Goal: Find specific page/section: Find specific page/section

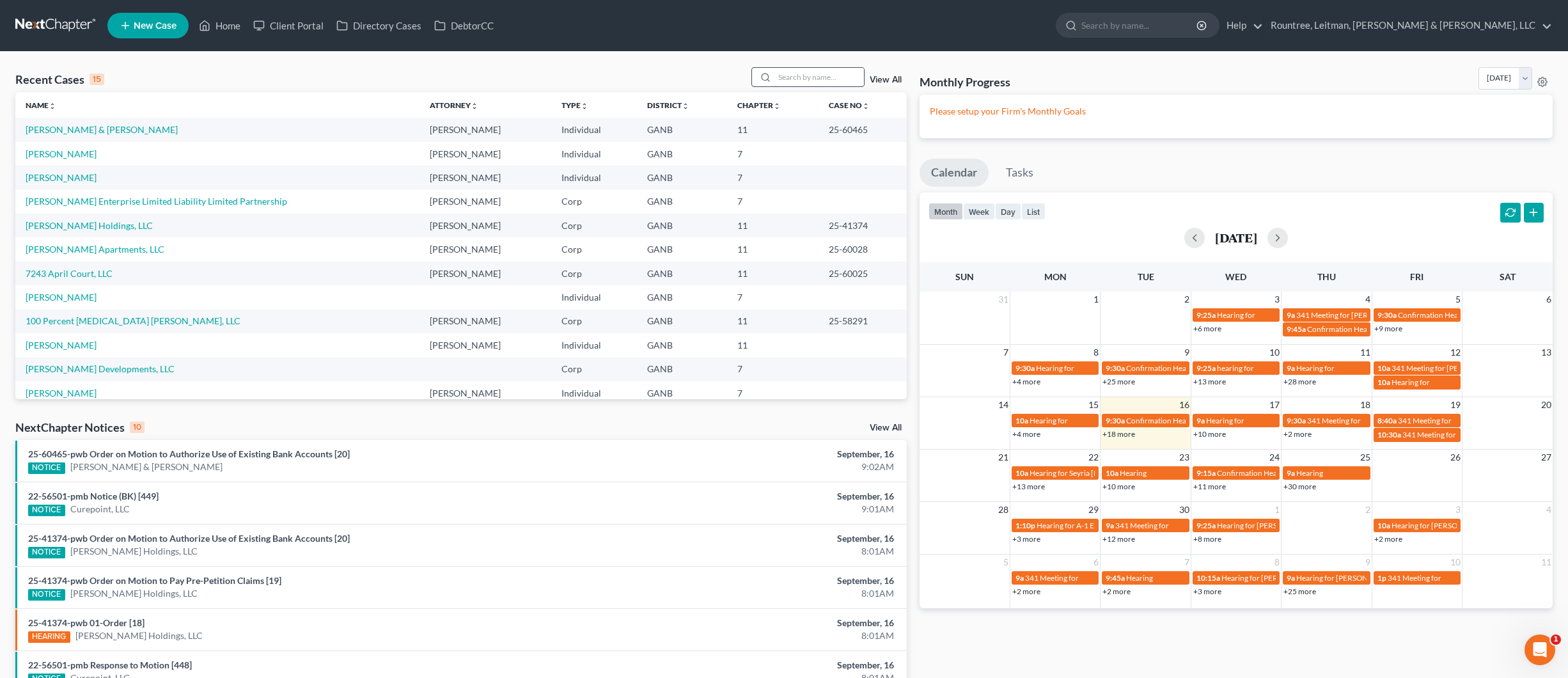
click at [810, 76] on input "search" at bounding box center [820, 77] width 89 height 18
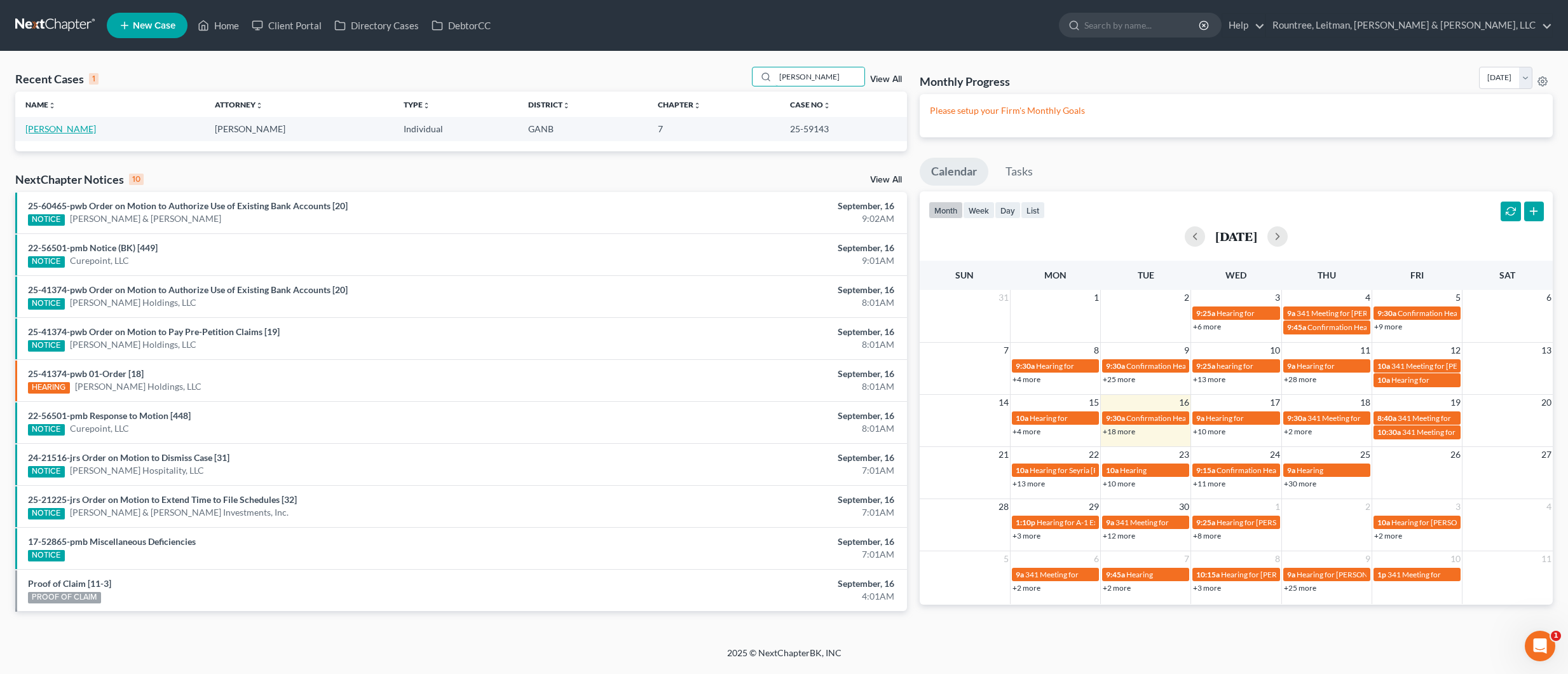
type input "[PERSON_NAME]"
click at [67, 128] on link "[PERSON_NAME]" at bounding box center [61, 128] width 71 height 11
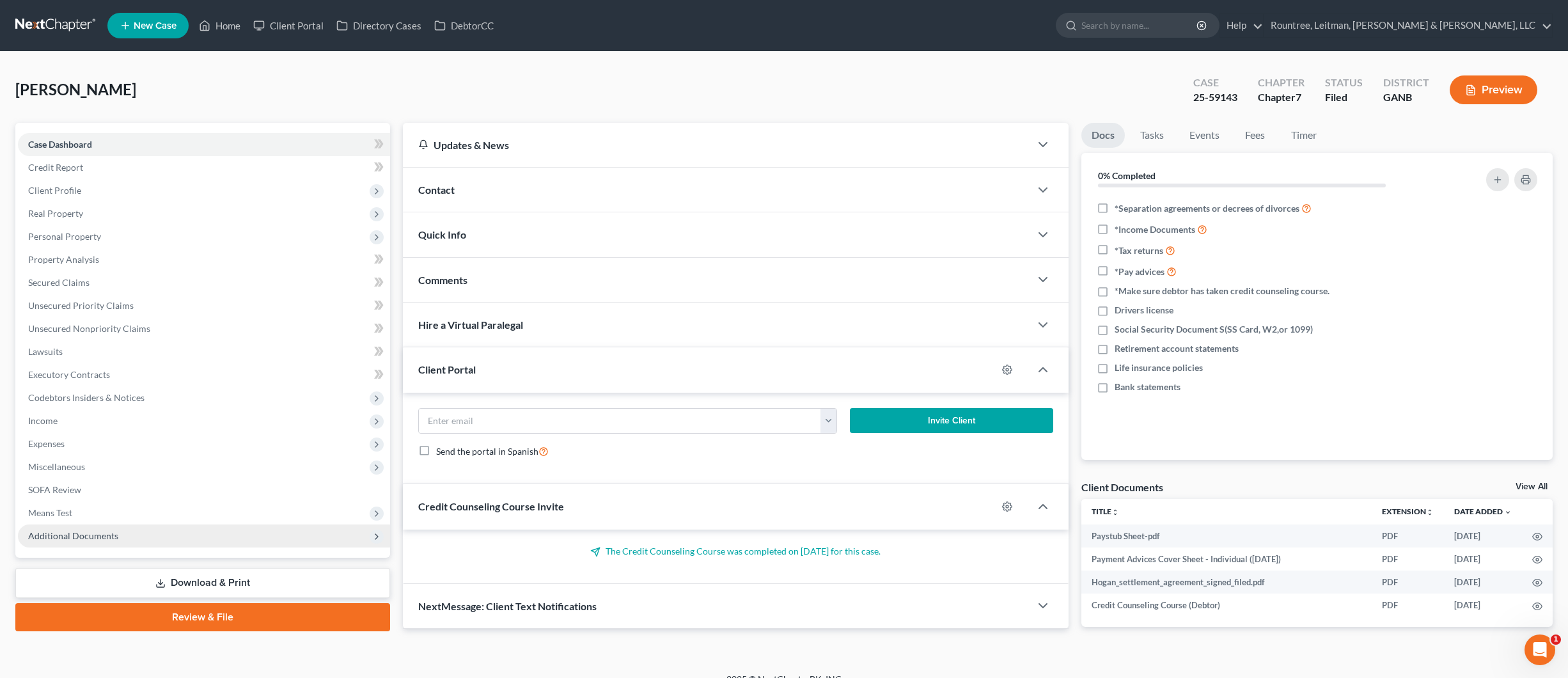
click at [89, 534] on span "Additional Documents" at bounding box center [73, 535] width 90 height 11
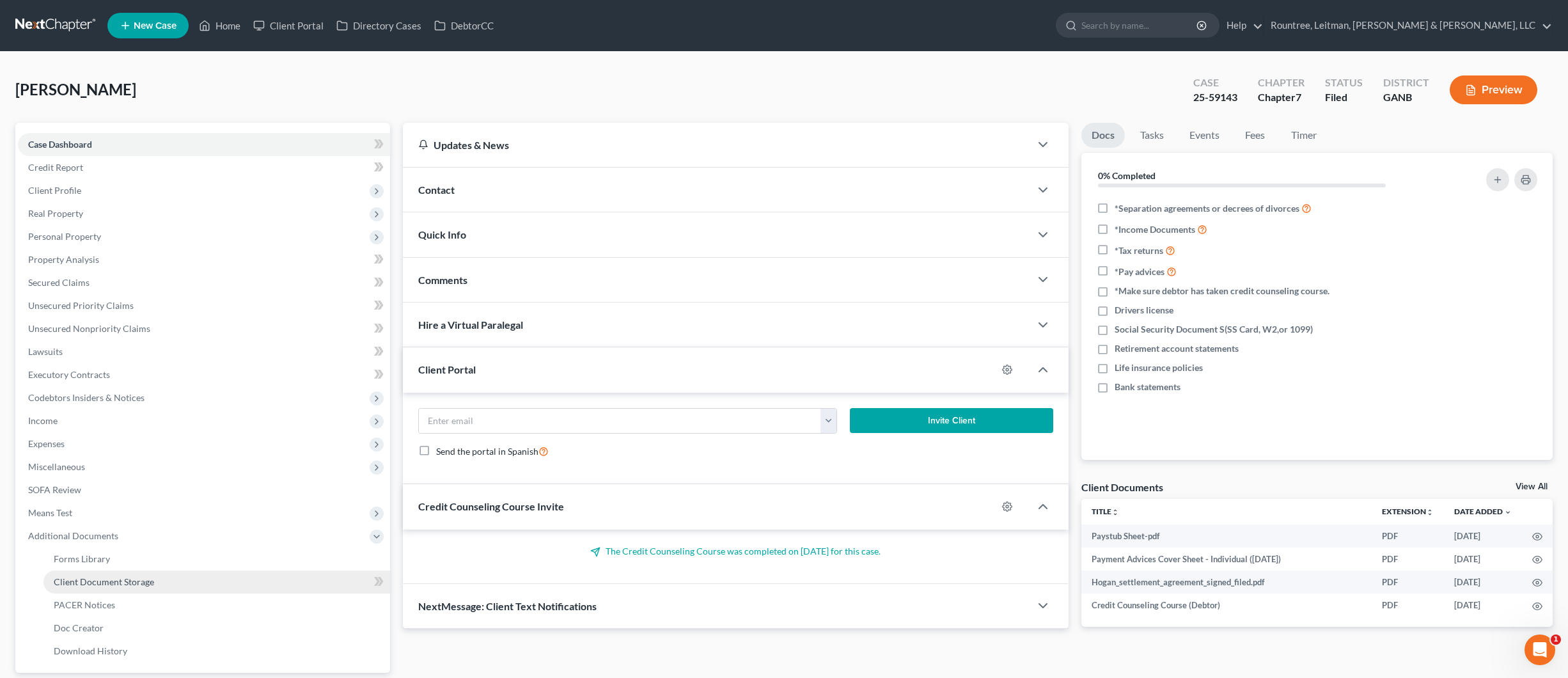
click at [104, 578] on span "Client Document Storage" at bounding box center [103, 581] width 100 height 11
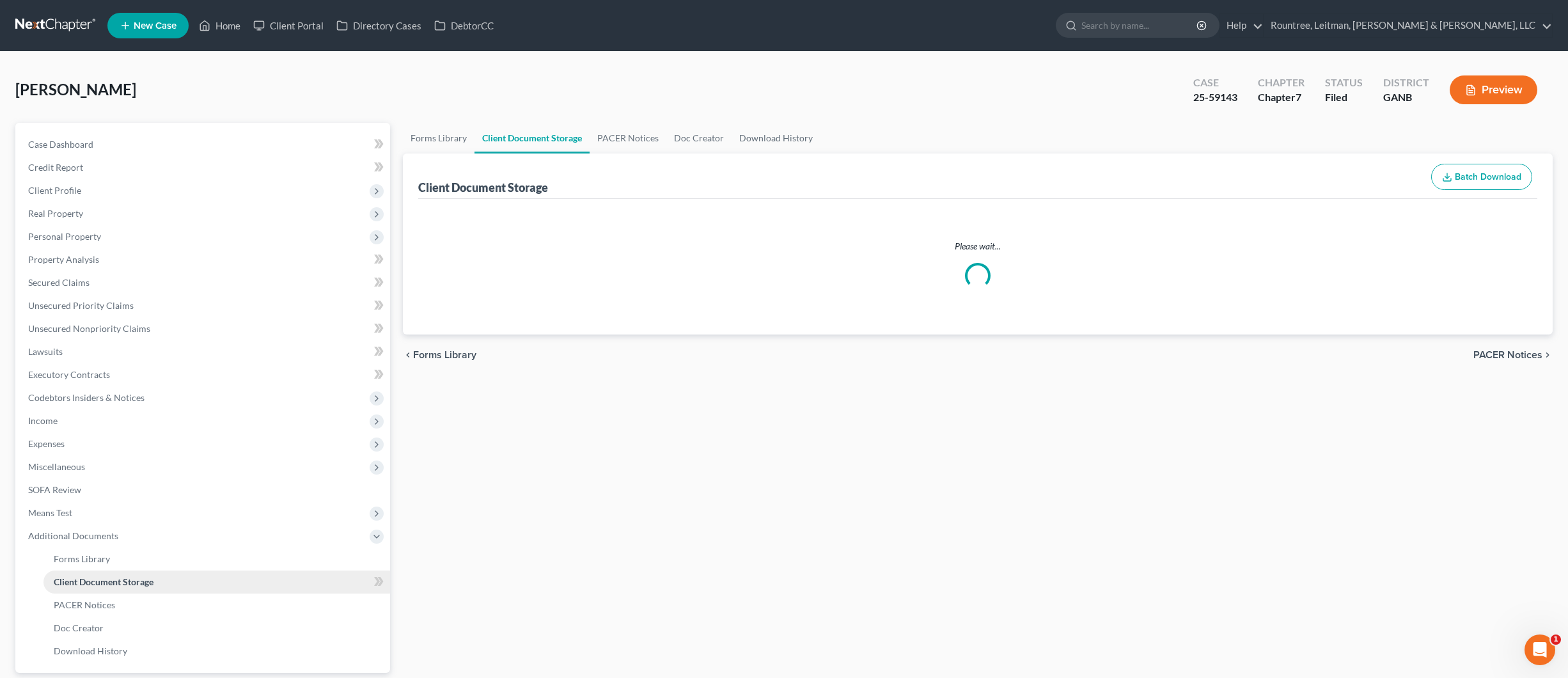
select select "5"
select select "35"
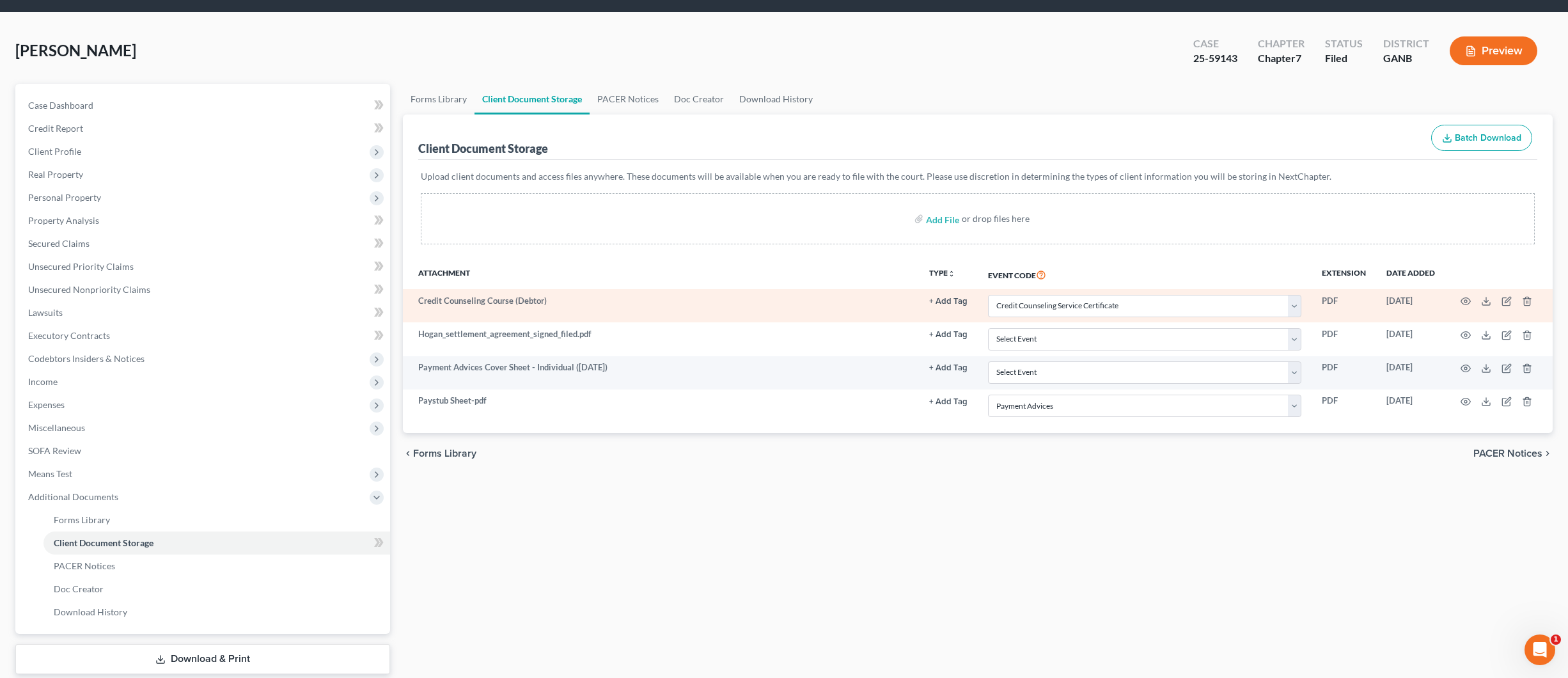
scroll to position [69, 0]
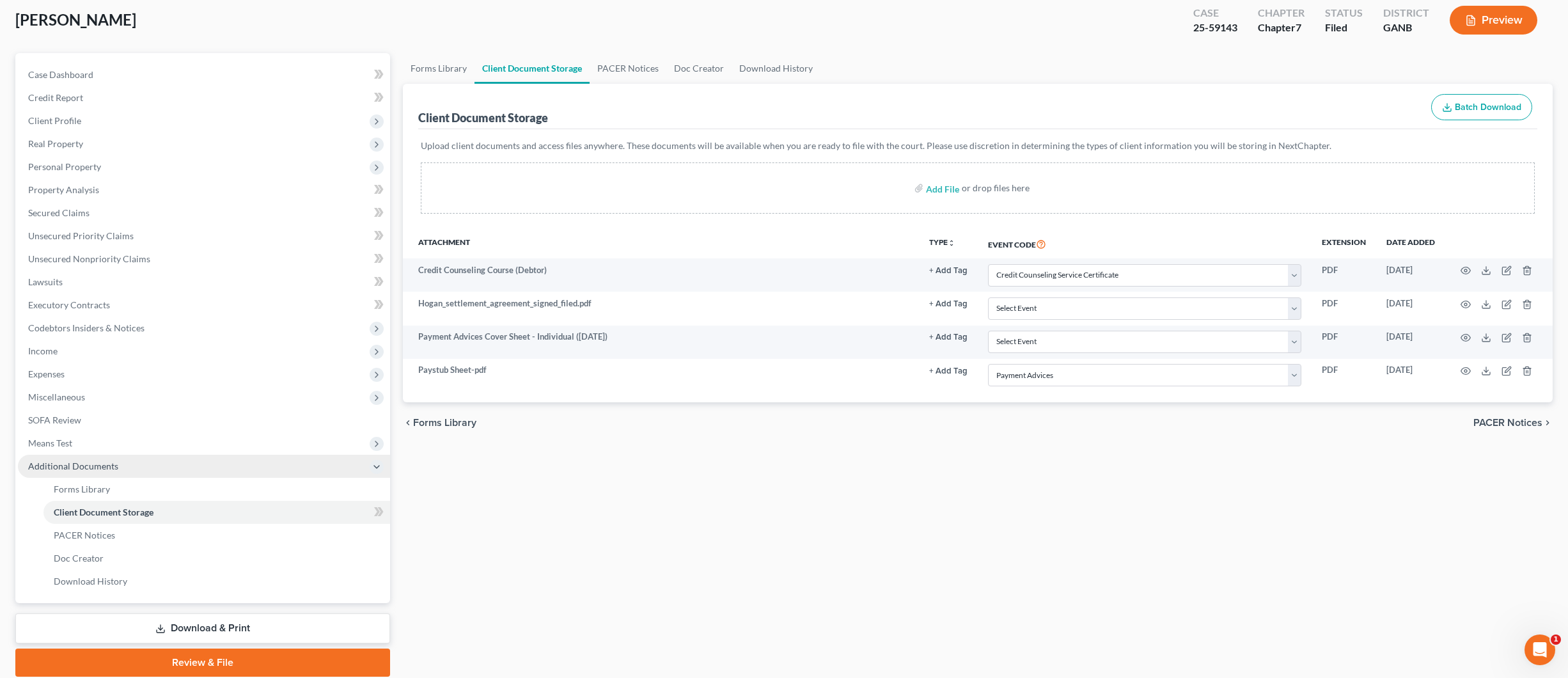
click at [71, 472] on span "Additional Documents" at bounding box center [204, 466] width 372 height 23
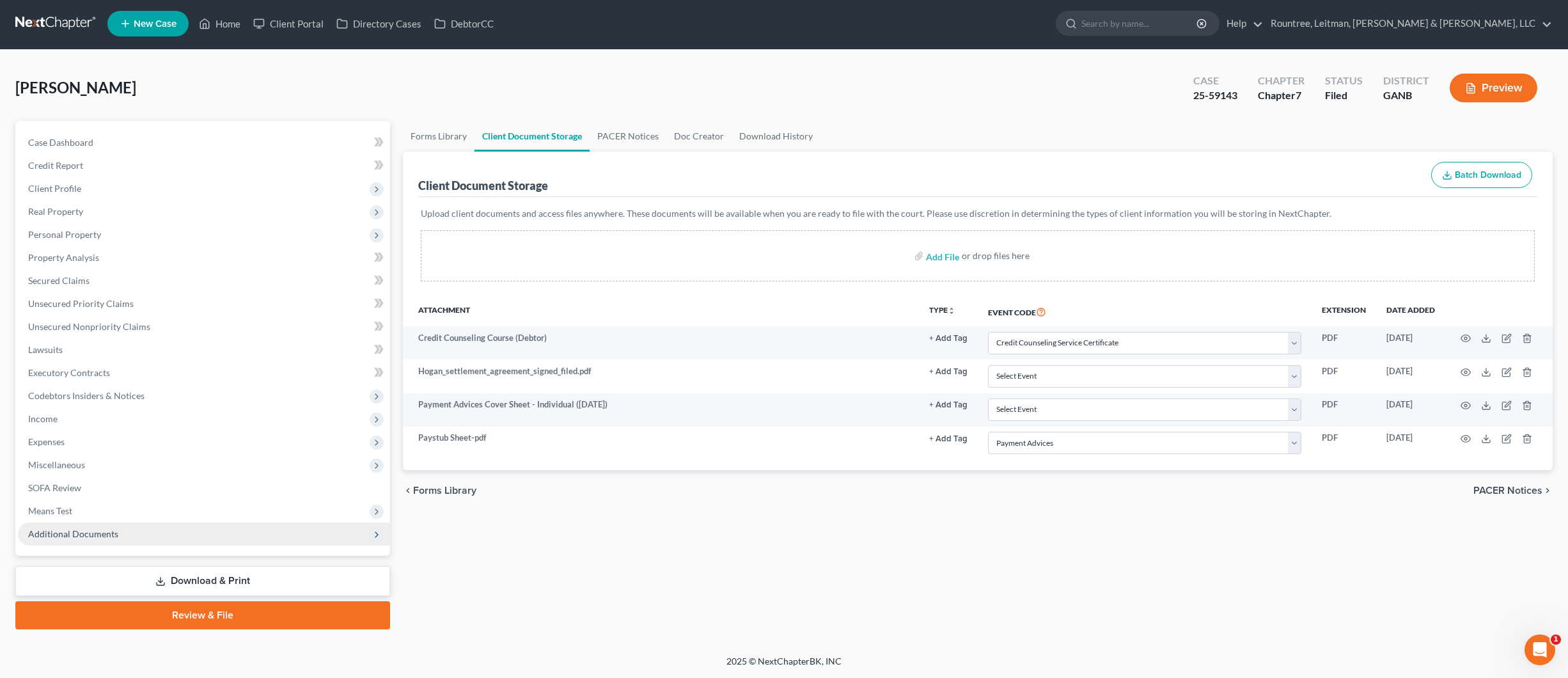
scroll to position [2, 0]
click at [84, 532] on span "Additional Documents" at bounding box center [73, 533] width 90 height 11
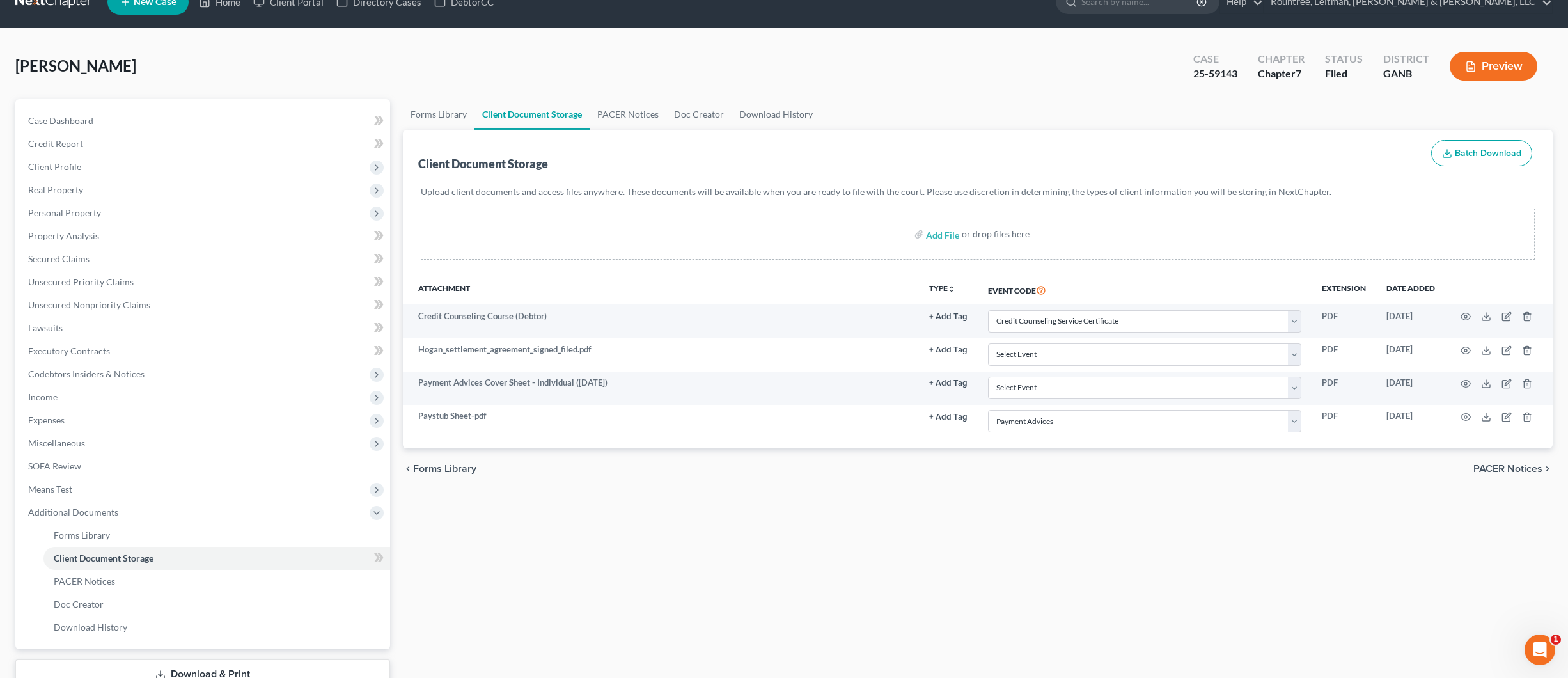
scroll to position [30, 0]
